Goal: Transaction & Acquisition: Purchase product/service

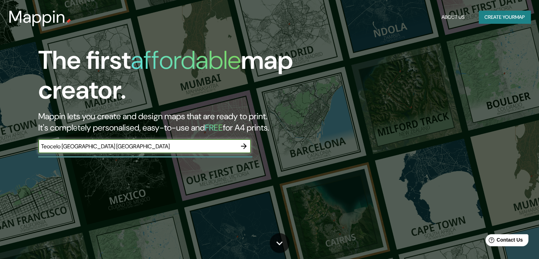
type input "Teocelo [GEOGRAPHIC_DATA] [GEOGRAPHIC_DATA]"
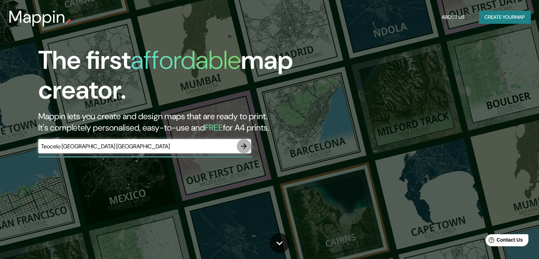
click at [247, 146] on icon "button" at bounding box center [243, 146] width 9 height 9
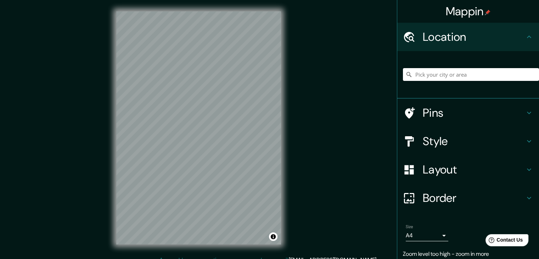
click at [298, 103] on div "Mappin Location Pins Style Layout Border Choose a border. Hint : you can make l…" at bounding box center [269, 133] width 539 height 267
click at [426, 75] on input "Pick your city or area" at bounding box center [471, 74] width 136 height 13
click at [506, 72] on input "Teocelo, [GEOGRAPHIC_DATA], [GEOGRAPHIC_DATA]" at bounding box center [471, 74] width 136 height 13
click at [76, 0] on html "Mappin Location [GEOGRAPHIC_DATA], [GEOGRAPHIC_DATA], [GEOGRAPHIC_DATA] Pins St…" at bounding box center [269, 129] width 539 height 259
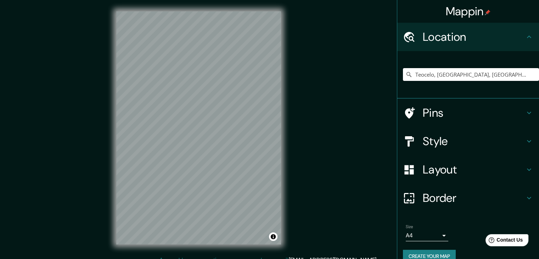
scroll to position [12, 0]
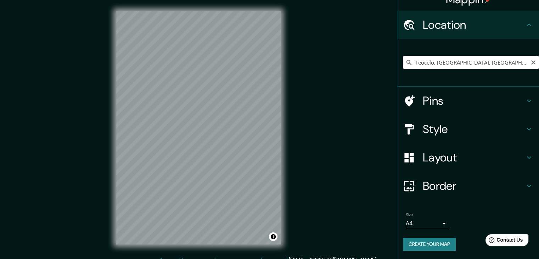
click at [512, 58] on input "Teocelo, [GEOGRAPHIC_DATA], [GEOGRAPHIC_DATA]" at bounding box center [471, 62] width 136 height 13
click at [507, 63] on input "Teocelo, [GEOGRAPHIC_DATA], [GEOGRAPHIC_DATA]" at bounding box center [471, 62] width 136 height 13
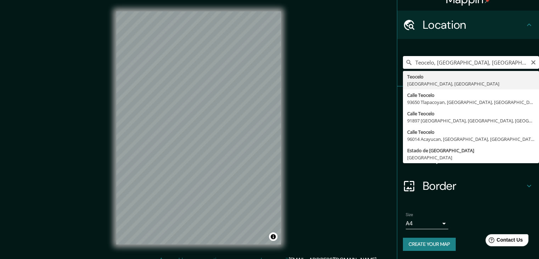
type input "Teocelo, [GEOGRAPHIC_DATA], [GEOGRAPHIC_DATA]"
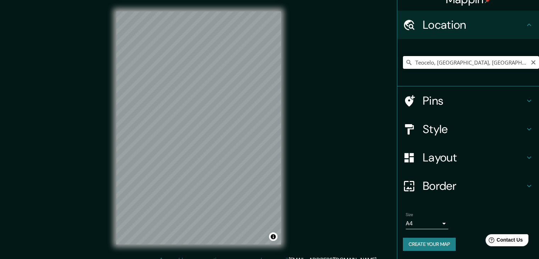
click at [504, 60] on input "Teocelo, [GEOGRAPHIC_DATA], [GEOGRAPHIC_DATA]" at bounding box center [471, 62] width 136 height 13
click at [502, 64] on input "Teocelo, [GEOGRAPHIC_DATA], [GEOGRAPHIC_DATA]" at bounding box center [471, 62] width 136 height 13
click at [406, 62] on icon at bounding box center [408, 62] width 5 height 5
click at [435, 59] on input "Teocelo, [GEOGRAPHIC_DATA], [GEOGRAPHIC_DATA]" at bounding box center [471, 62] width 136 height 13
click at [248, 56] on div "Mappin Location [GEOGRAPHIC_DATA], [GEOGRAPHIC_DATA], [GEOGRAPHIC_DATA] Pins St…" at bounding box center [269, 133] width 539 height 267
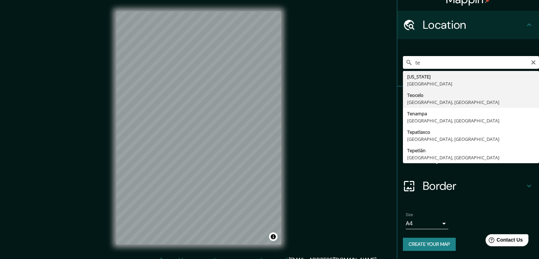
type input "Teocelo, [GEOGRAPHIC_DATA], [GEOGRAPHIC_DATA]"
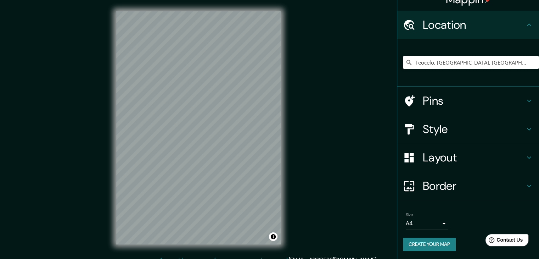
drag, startPoint x: 509, startPoint y: 61, endPoint x: 313, endPoint y: 69, distance: 195.4
click at [313, 69] on div "Mappin Location [GEOGRAPHIC_DATA], [GEOGRAPHIC_DATA], [GEOGRAPHIC_DATA] Pins St…" at bounding box center [269, 133] width 539 height 267
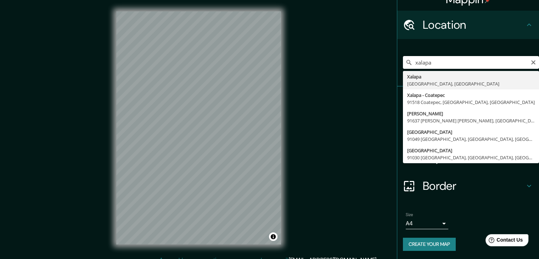
type input "[GEOGRAPHIC_DATA], [GEOGRAPHIC_DATA], [GEOGRAPHIC_DATA]"
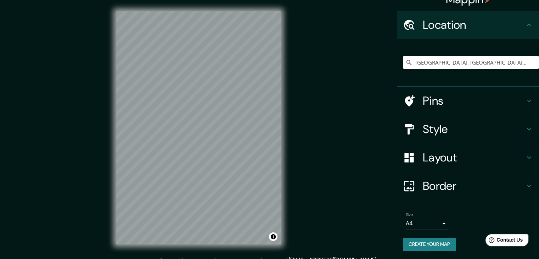
click at [323, 28] on div "Mappin Location [GEOGRAPHIC_DATA], [GEOGRAPHIC_DATA], [GEOGRAPHIC_DATA] Pins St…" at bounding box center [269, 133] width 539 height 267
click at [233, 63] on div "Mappin Location [GEOGRAPHIC_DATA], [GEOGRAPHIC_DATA], [GEOGRAPHIC_DATA] Pins St…" at bounding box center [269, 133] width 539 height 267
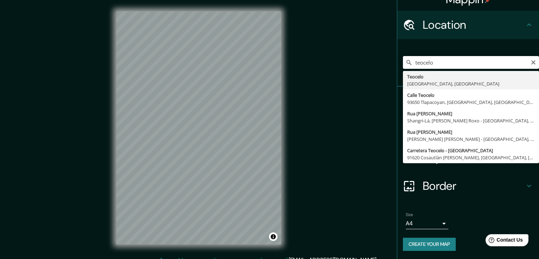
type input "Teocelo, [GEOGRAPHIC_DATA], [GEOGRAPHIC_DATA]"
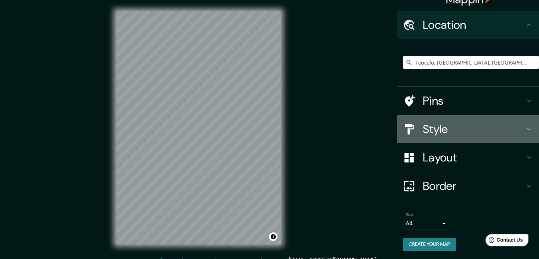
click at [476, 126] on h4 "Style" at bounding box center [474, 129] width 102 height 14
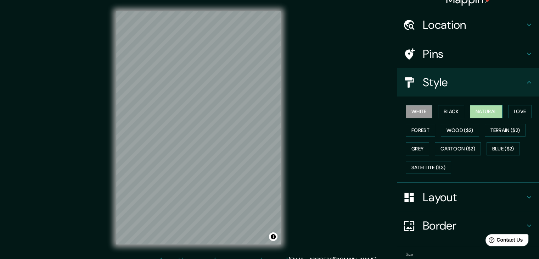
click at [486, 110] on button "Natural" at bounding box center [486, 111] width 33 height 13
click at [422, 134] on button "Forest" at bounding box center [420, 130] width 29 height 13
click at [416, 128] on button "Forest" at bounding box center [420, 130] width 29 height 13
click at [420, 129] on button "Forest" at bounding box center [420, 130] width 29 height 13
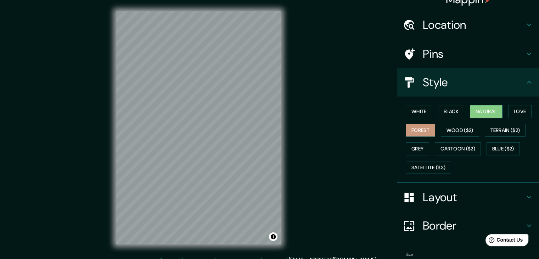
click at [481, 115] on button "Natural" at bounding box center [486, 111] width 33 height 13
click at [440, 112] on button "Black" at bounding box center [451, 111] width 27 height 13
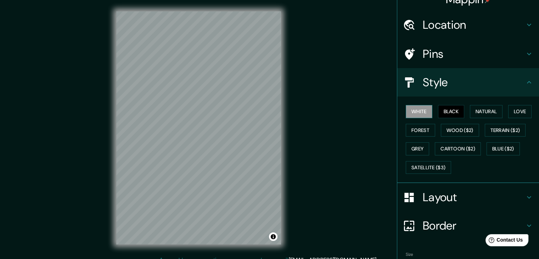
click at [422, 111] on button "White" at bounding box center [419, 111] width 27 height 13
click at [516, 112] on button "Love" at bounding box center [519, 111] width 23 height 13
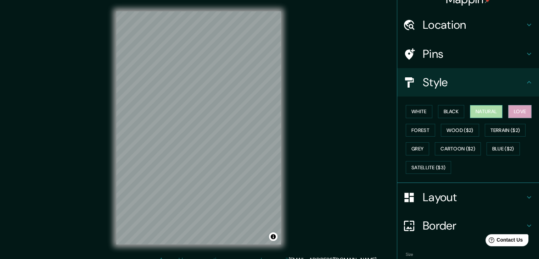
click at [490, 112] on button "Natural" at bounding box center [486, 111] width 33 height 13
click at [441, 163] on button "Satellite ($3)" at bounding box center [428, 167] width 45 height 13
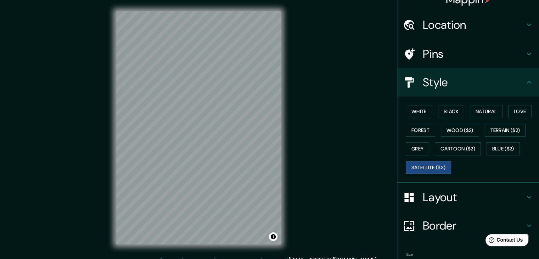
click at [284, 243] on div "© Mapbox © OpenStreetMap Improve this map © Maxar" at bounding box center [198, 127] width 187 height 255
click at [267, 251] on div "© Mapbox © OpenStreetMap Improve this map © Maxar" at bounding box center [198, 127] width 187 height 255
click at [281, 62] on div "© Mapbox © OpenStreetMap Improve this map © Maxar" at bounding box center [198, 127] width 187 height 255
click at [0, 22] on div "Mappin Location [GEOGRAPHIC_DATA], [GEOGRAPHIC_DATA], [GEOGRAPHIC_DATA] Pins St…" at bounding box center [269, 133] width 539 height 267
click at [463, 115] on div "White Black Natural Love Forest Wood ($2) Terrain ($2) Grey Cartoon ($2) Blue (…" at bounding box center [471, 139] width 136 height 74
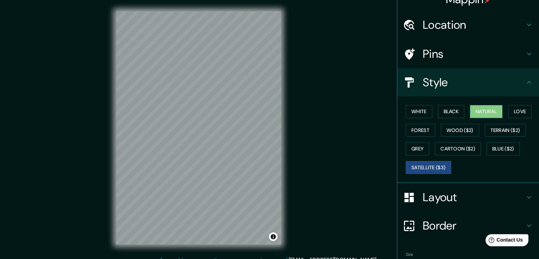
click at [475, 114] on button "Natural" at bounding box center [486, 111] width 33 height 13
click at [424, 129] on button "Forest" at bounding box center [420, 130] width 29 height 13
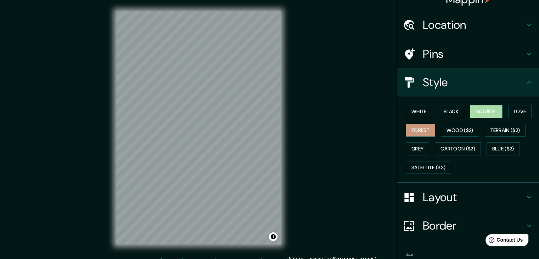
click at [475, 109] on button "Natural" at bounding box center [486, 111] width 33 height 13
